Goal: Find specific page/section: Find specific page/section

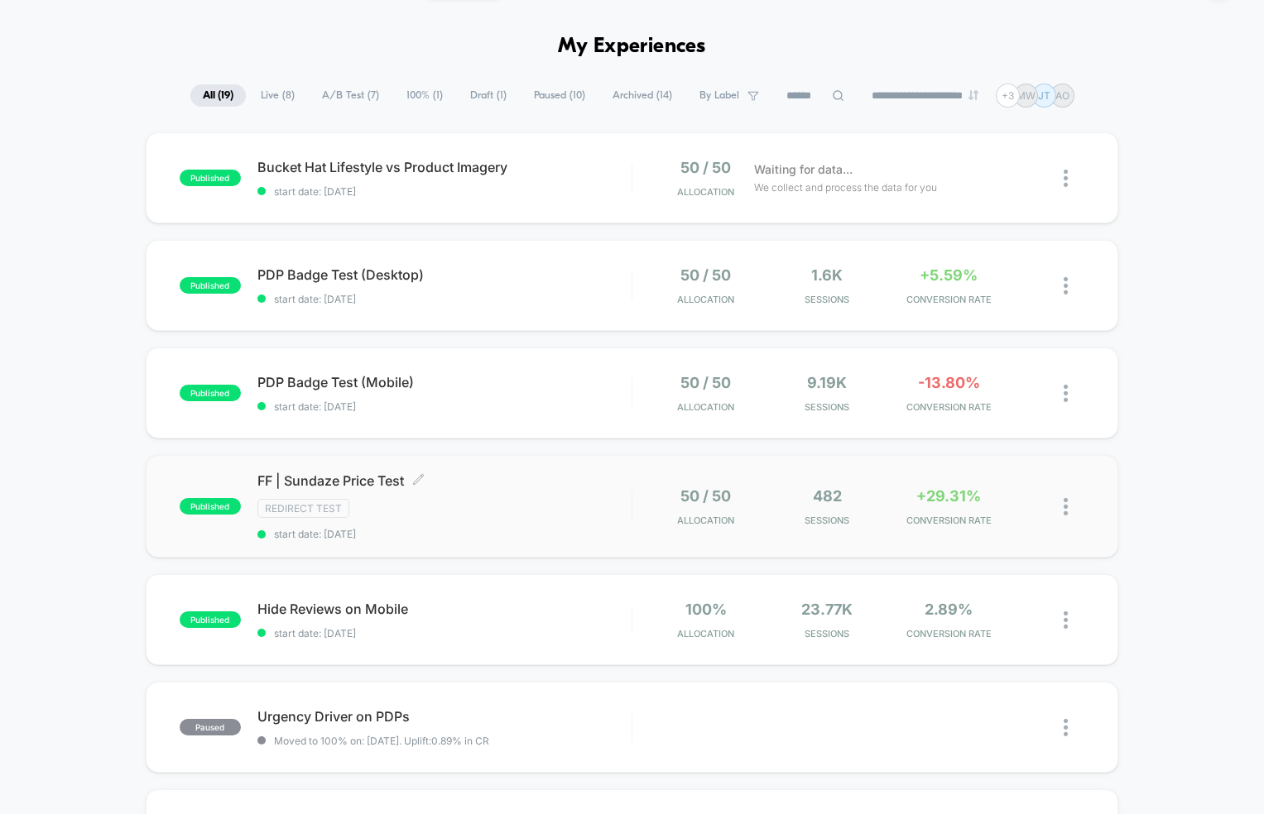
scroll to position [52, 0]
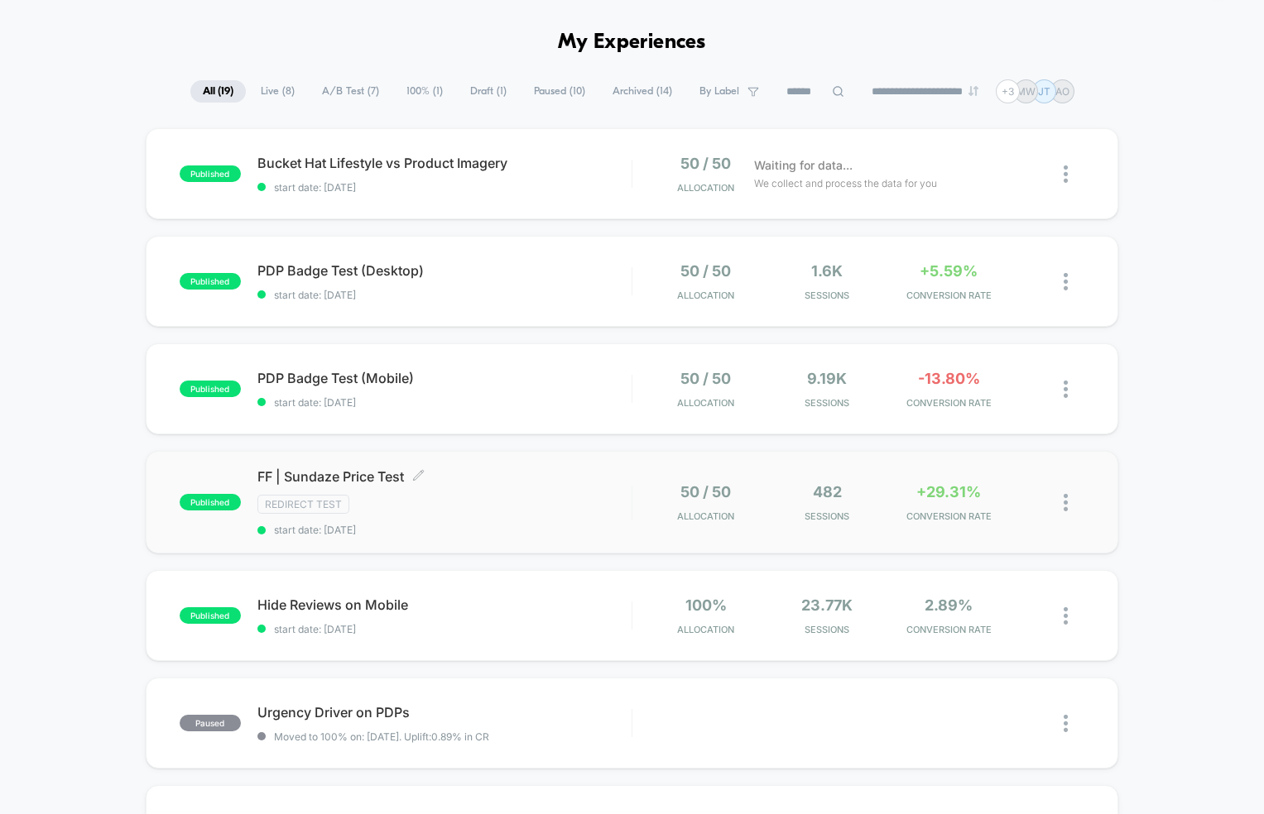
click at [380, 477] on span "FF | Sundaze Price Test Click to edit experience details" at bounding box center [444, 476] width 374 height 17
